Goal: Task Accomplishment & Management: Use online tool/utility

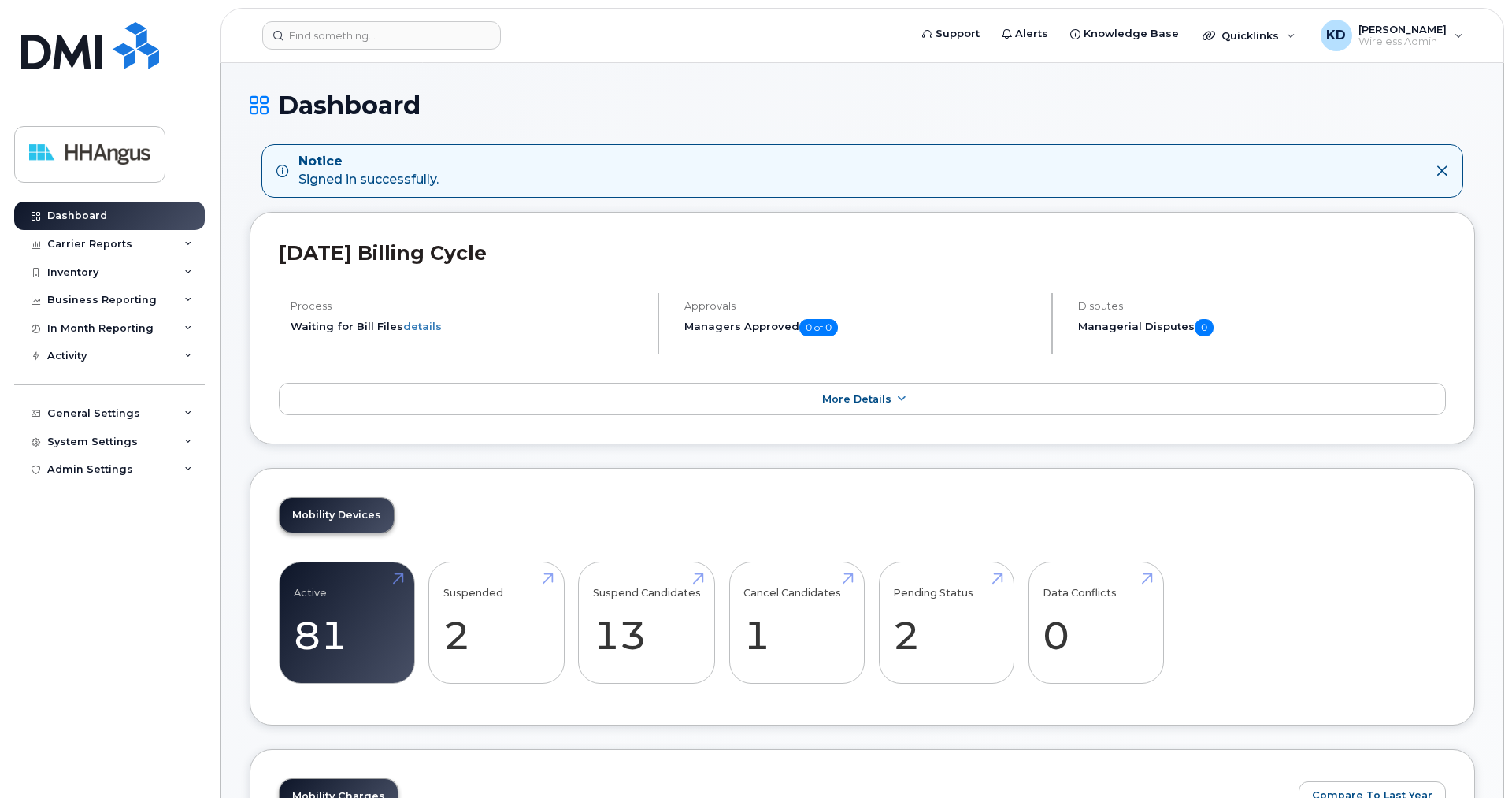
click at [77, 270] on div "Inventory" at bounding box center [73, 272] width 51 height 13
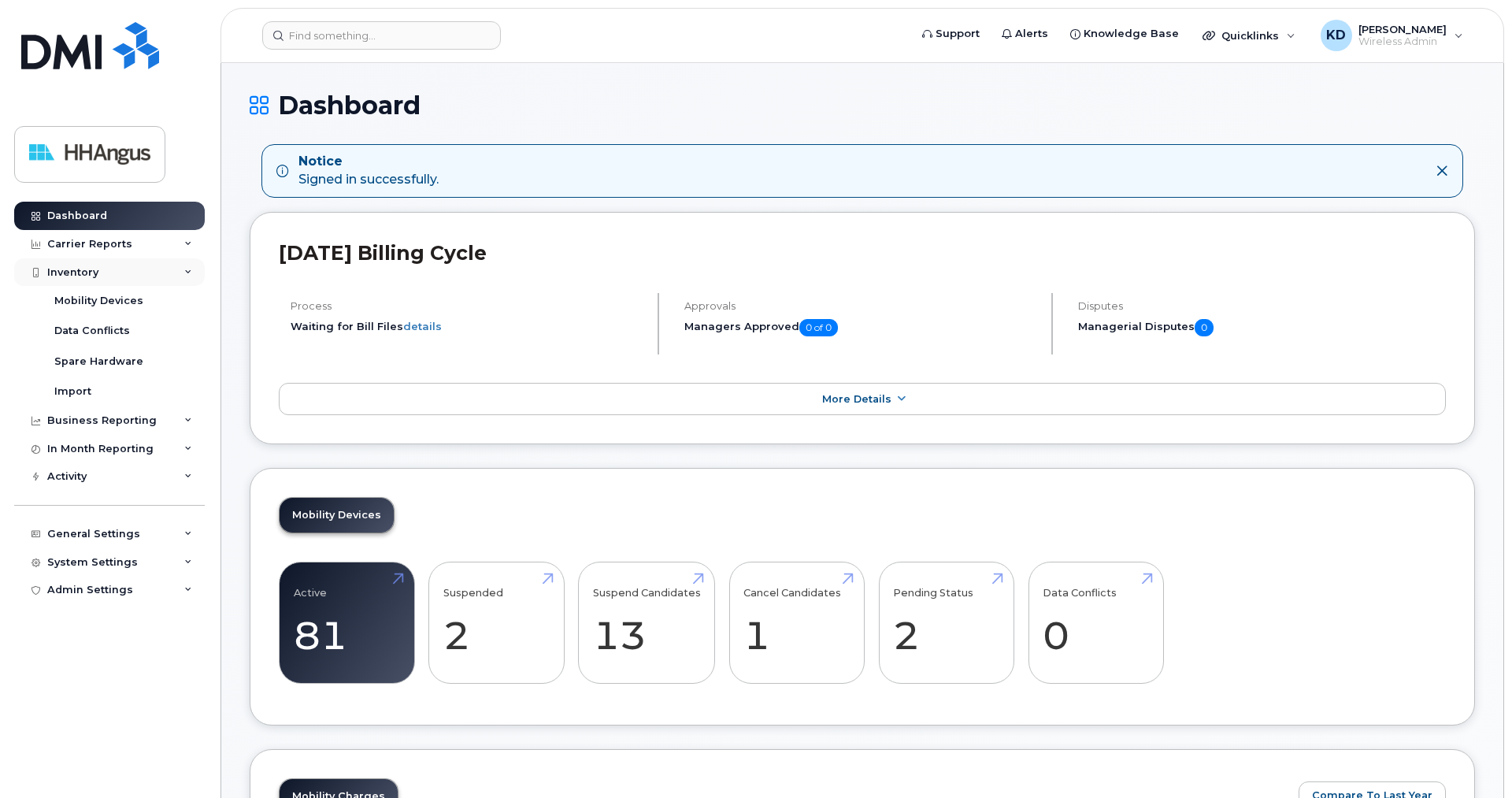
click at [79, 272] on div "Inventory" at bounding box center [73, 272] width 51 height 13
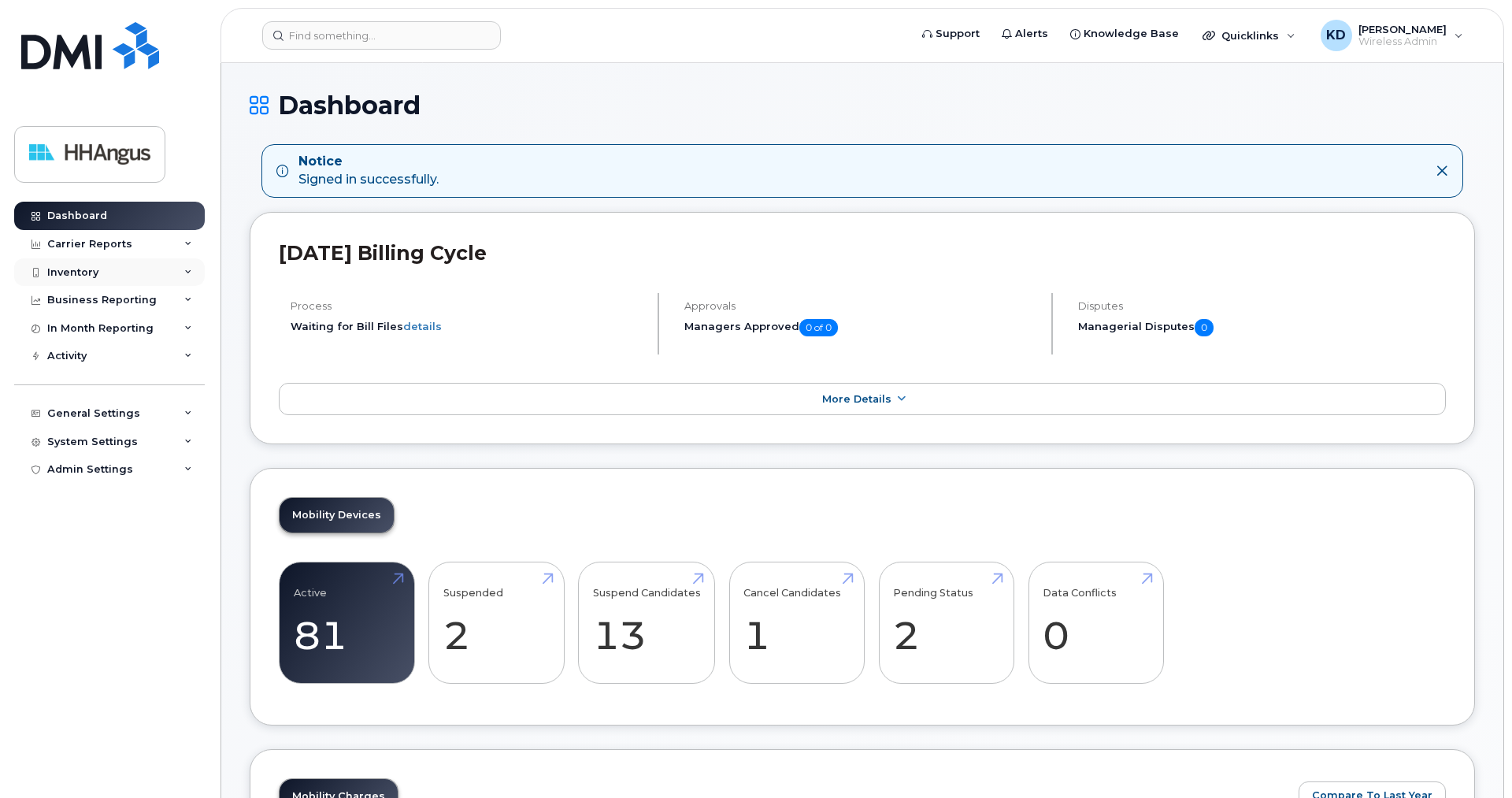
click at [79, 272] on div "Inventory" at bounding box center [73, 272] width 51 height 13
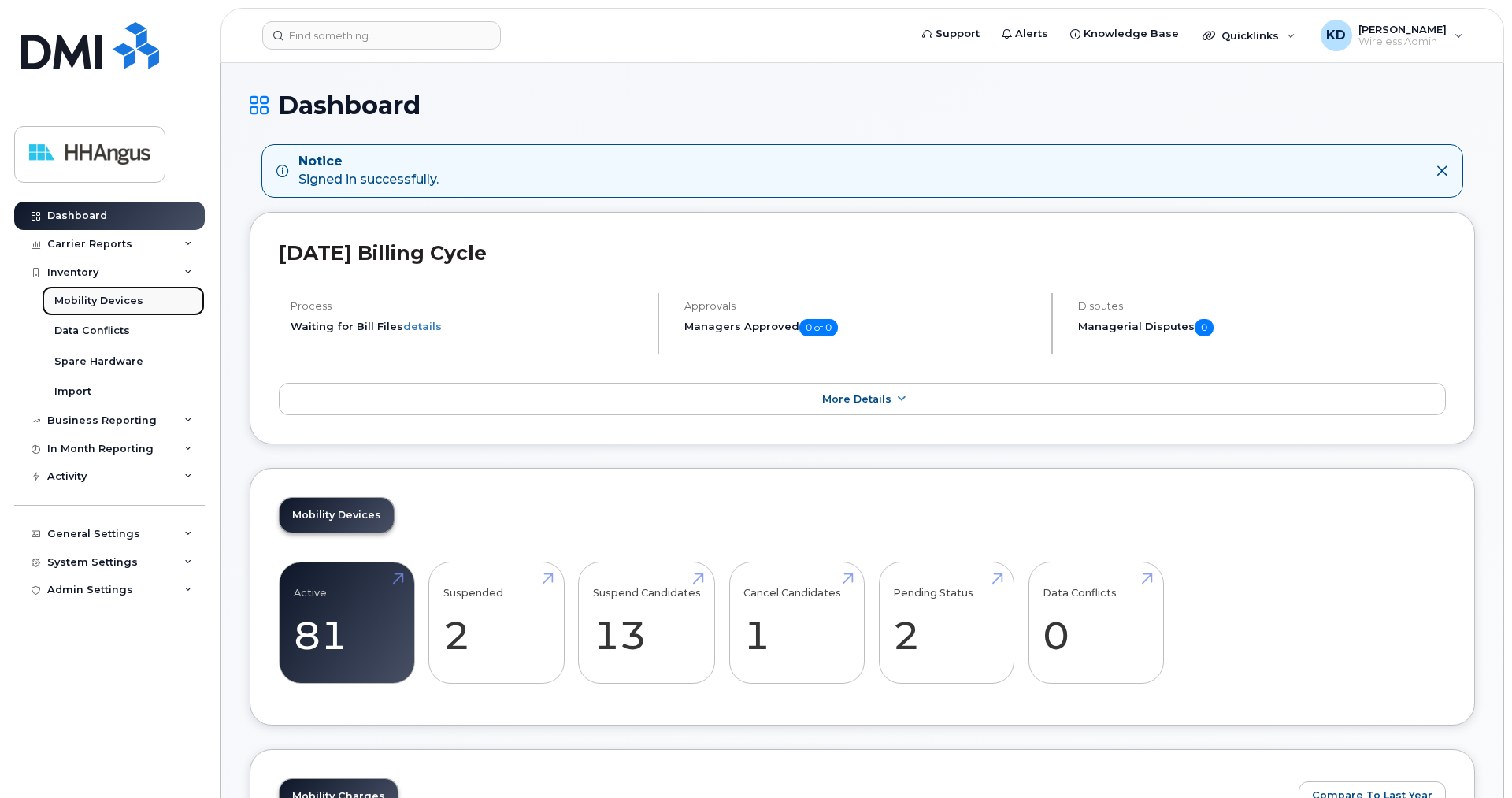
click at [88, 310] on link "Mobility Devices" at bounding box center [123, 301] width 163 height 30
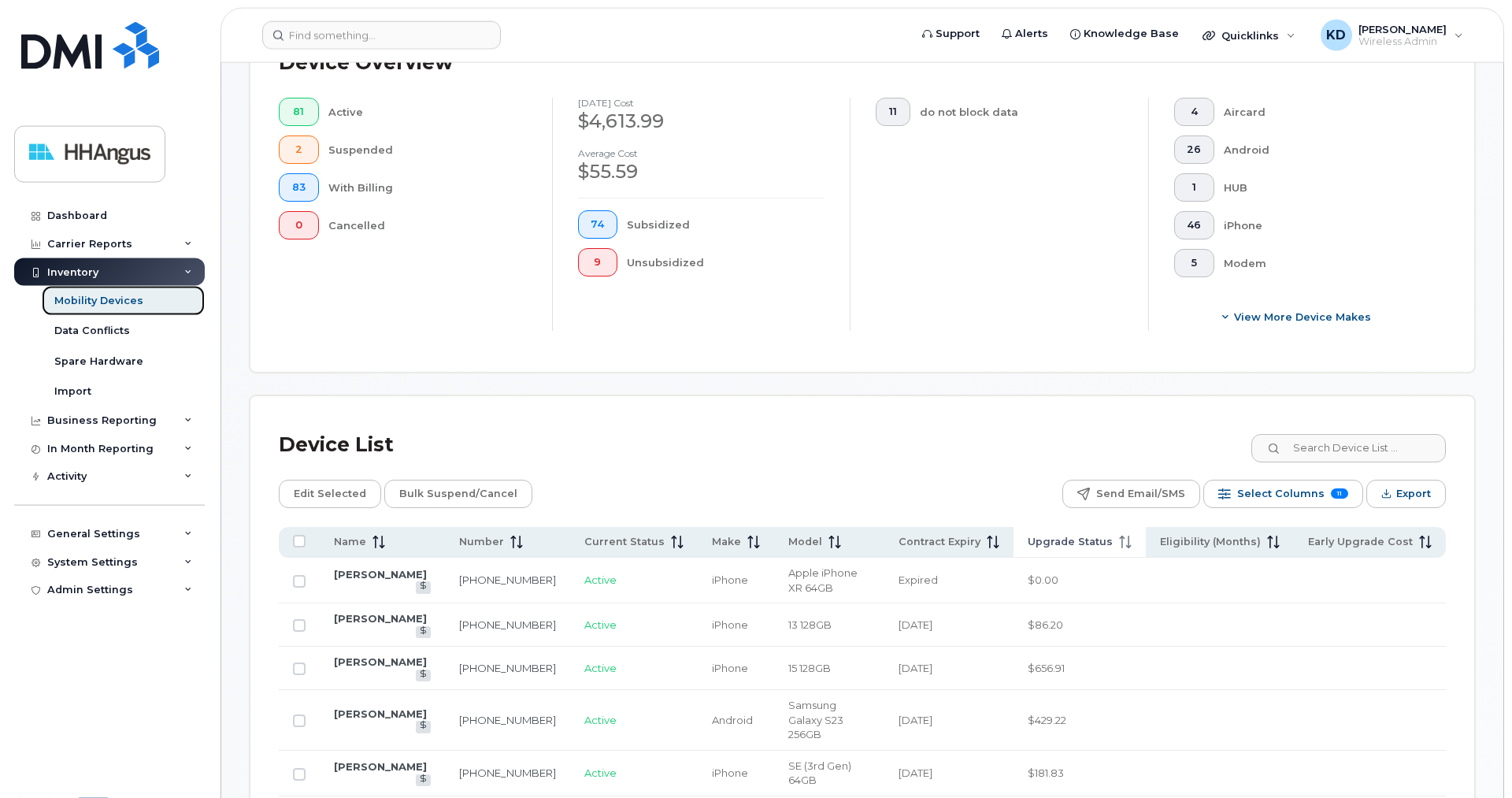
scroll to position [643, 0]
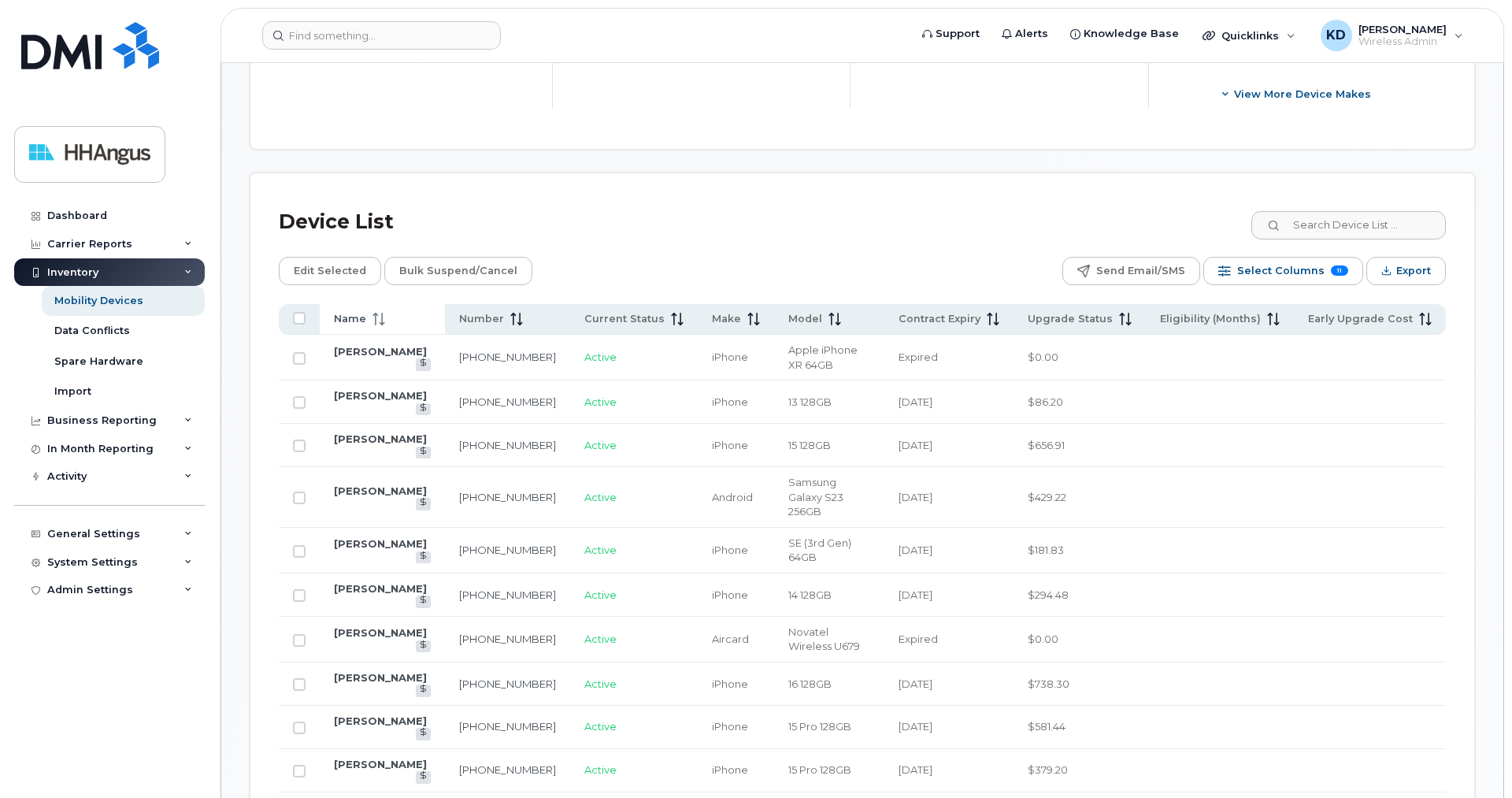
click at [355, 314] on span "Name" at bounding box center [350, 319] width 33 height 14
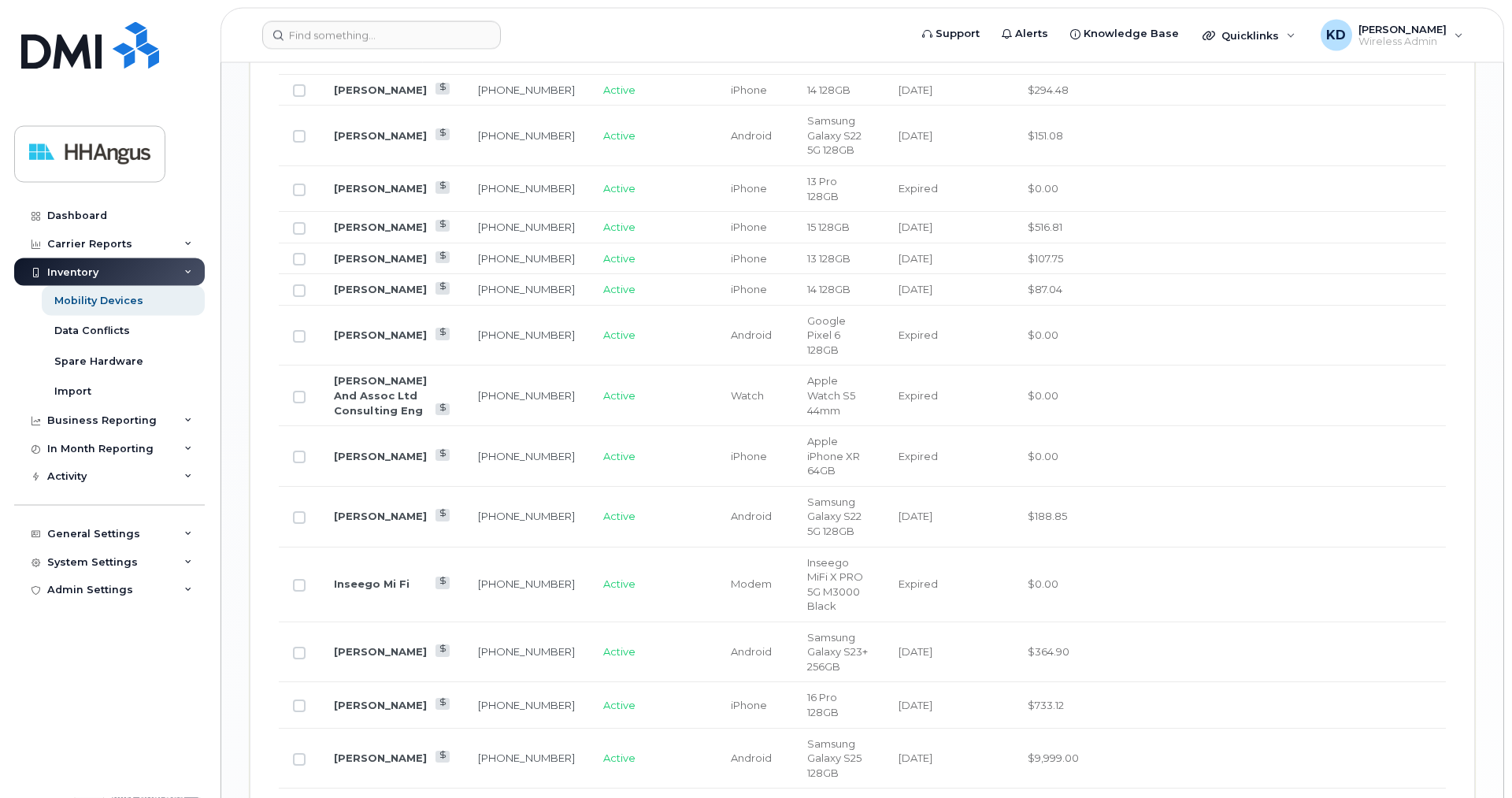
scroll to position [2214, 0]
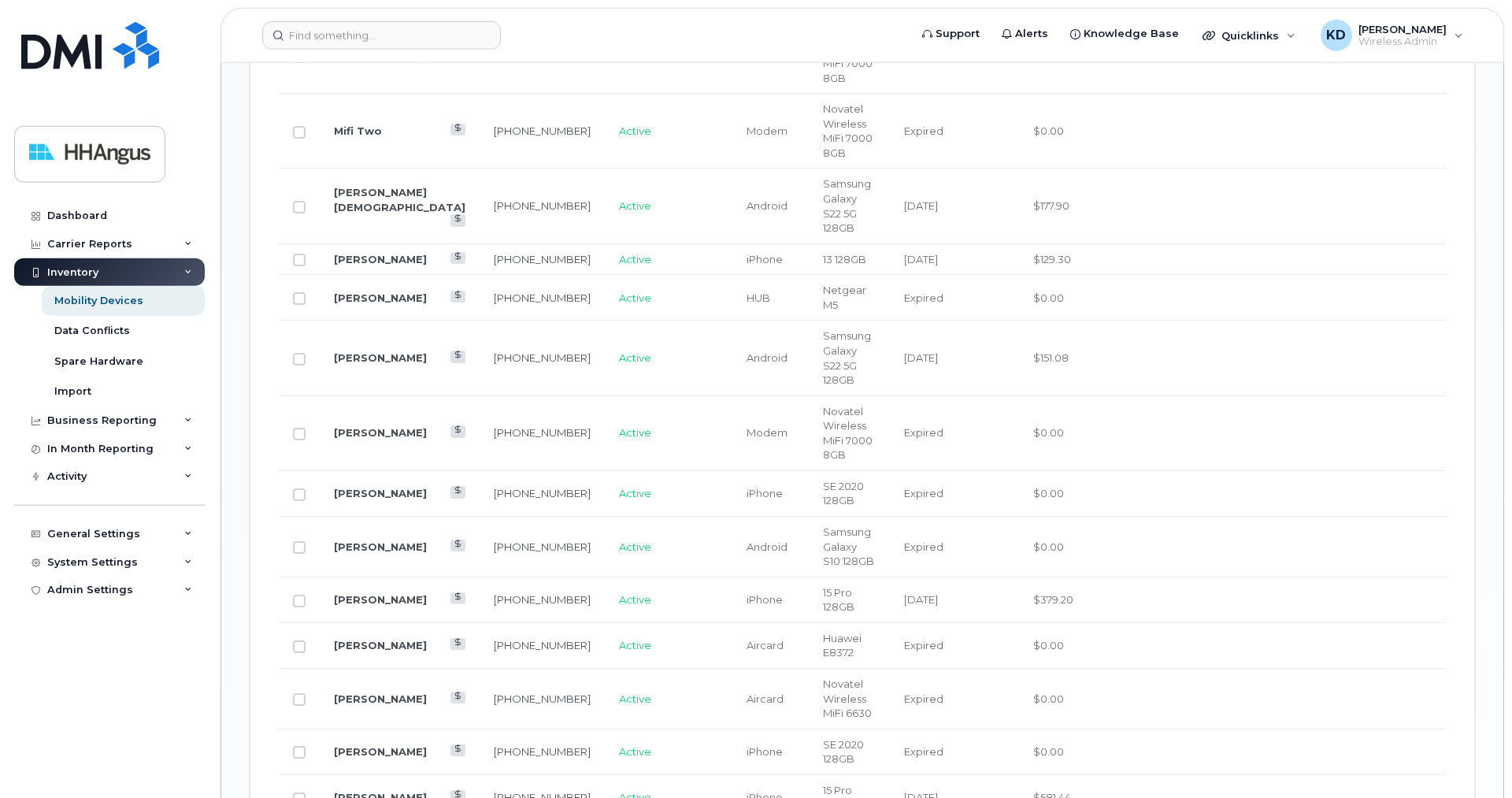
scroll to position [1168, 0]
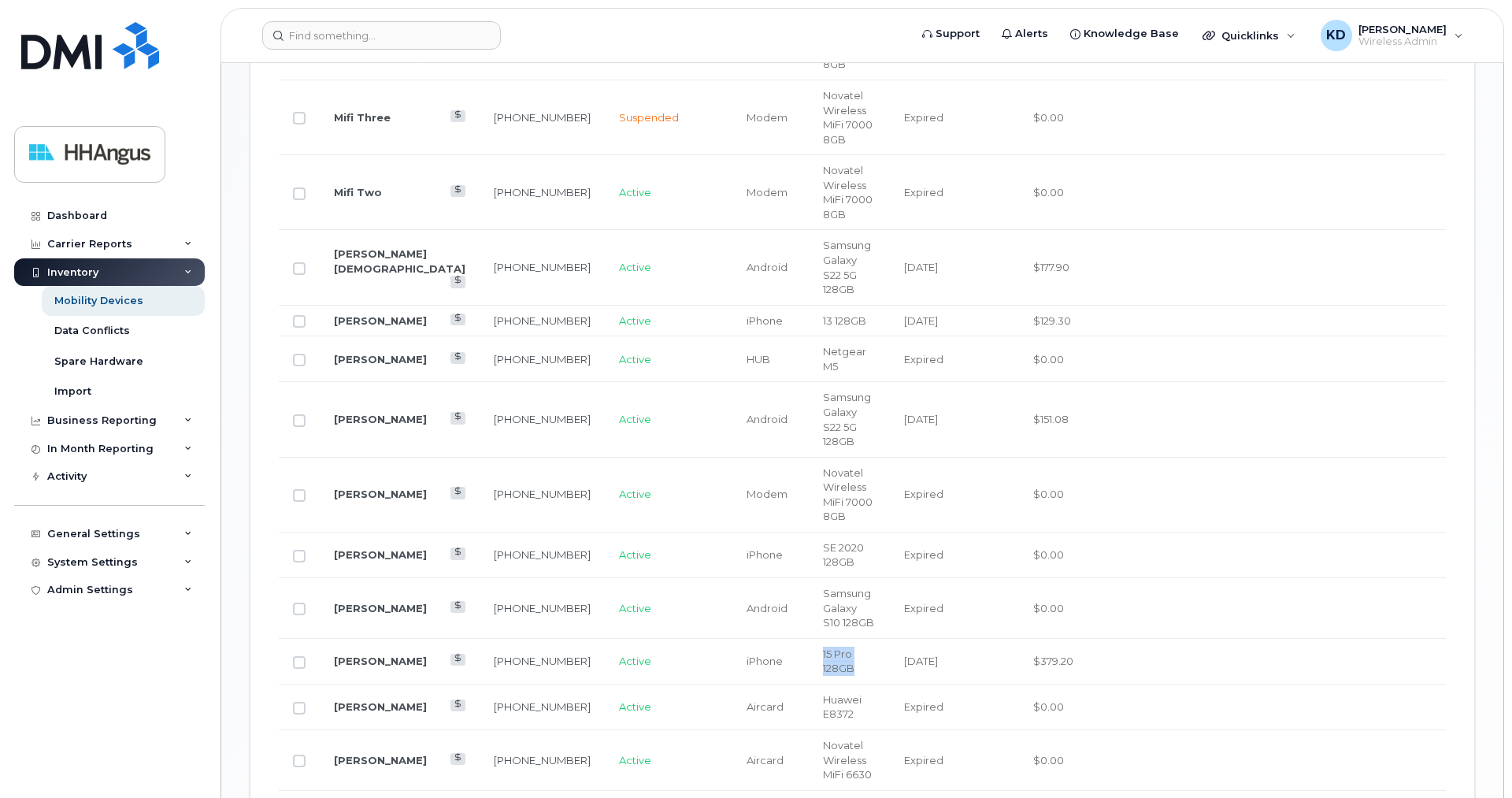
drag, startPoint x: 832, startPoint y: 359, endPoint x: 761, endPoint y: 366, distance: 71.3
click at [809, 639] on td "15 Pro 128GB" at bounding box center [849, 661] width 81 height 46
